Goal: Transaction & Acquisition: Purchase product/service

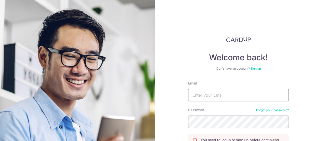
click at [218, 95] on input "Email" at bounding box center [238, 95] width 101 height 13
type input "[PERSON_NAME][EMAIL_ADDRESS][DOMAIN_NAME]"
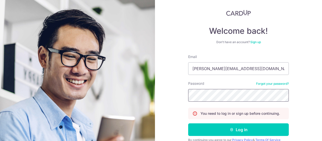
scroll to position [49, 0]
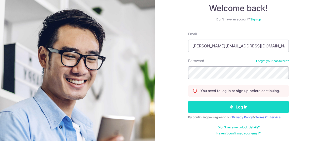
click at [228, 106] on button "Log in" at bounding box center [238, 106] width 101 height 13
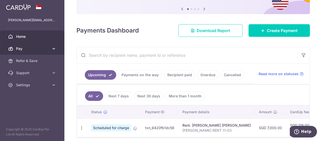
click at [52, 48] on icon at bounding box center [53, 48] width 5 height 5
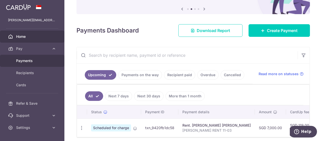
click at [26, 60] on span "Payments" at bounding box center [32, 60] width 33 height 5
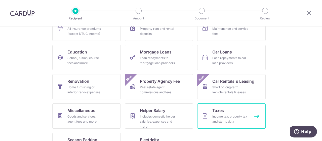
scroll to position [76, 0]
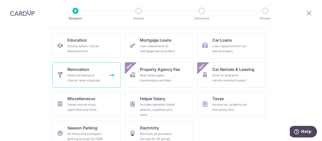
click at [83, 67] on span "Renovation" at bounding box center [78, 69] width 22 height 6
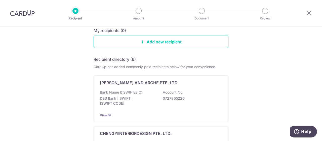
scroll to position [25, 0]
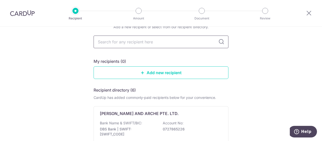
click at [115, 44] on input "text" at bounding box center [161, 41] width 135 height 13
type input "fascina"
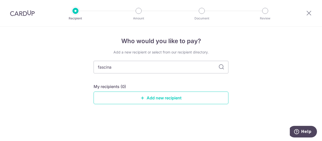
scroll to position [0, 0]
click at [223, 68] on icon at bounding box center [222, 67] width 6 height 6
click at [147, 69] on input "fascina" at bounding box center [161, 67] width 135 height 13
drag, startPoint x: 106, startPoint y: 67, endPoint x: 62, endPoint y: 69, distance: 43.3
click at [62, 69] on div "Who would you like to pay? Add a new recipient or select from our recipient dir…" at bounding box center [161, 83] width 322 height 114
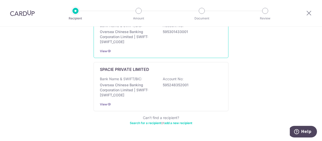
scroll to position [339, 0]
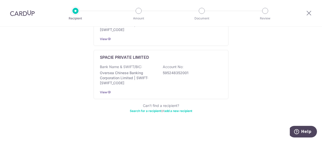
click at [147, 109] on link "Search for a recipient" at bounding box center [145, 111] width 31 height 4
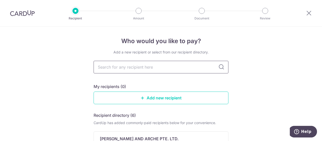
click at [147, 69] on input "text" at bounding box center [161, 67] width 135 height 13
click at [162, 99] on link "Add new recipient" at bounding box center [161, 97] width 135 height 13
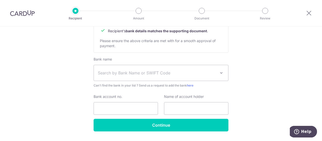
scroll to position [252, 0]
